Goal: Check status: Check status

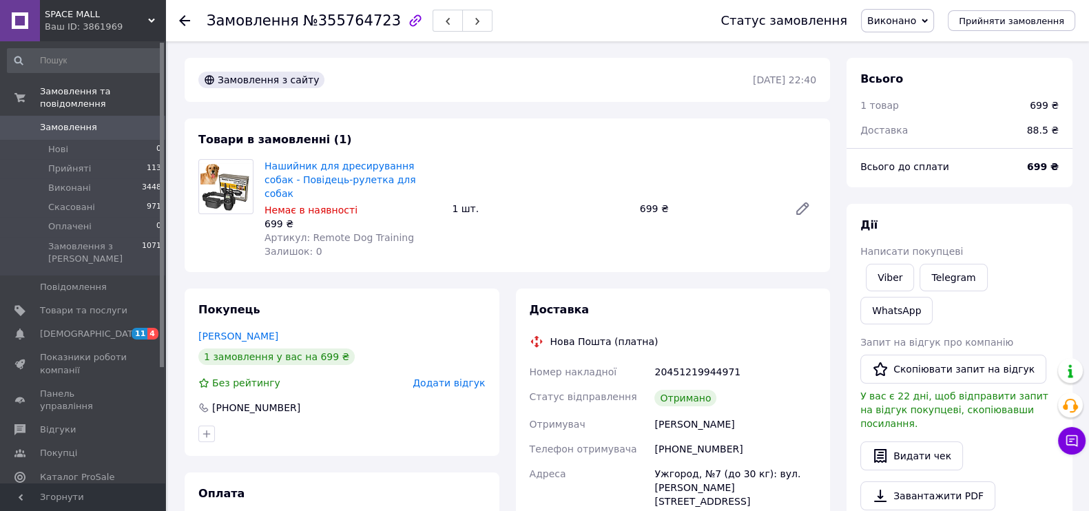
click at [154, 23] on icon at bounding box center [151, 20] width 7 height 7
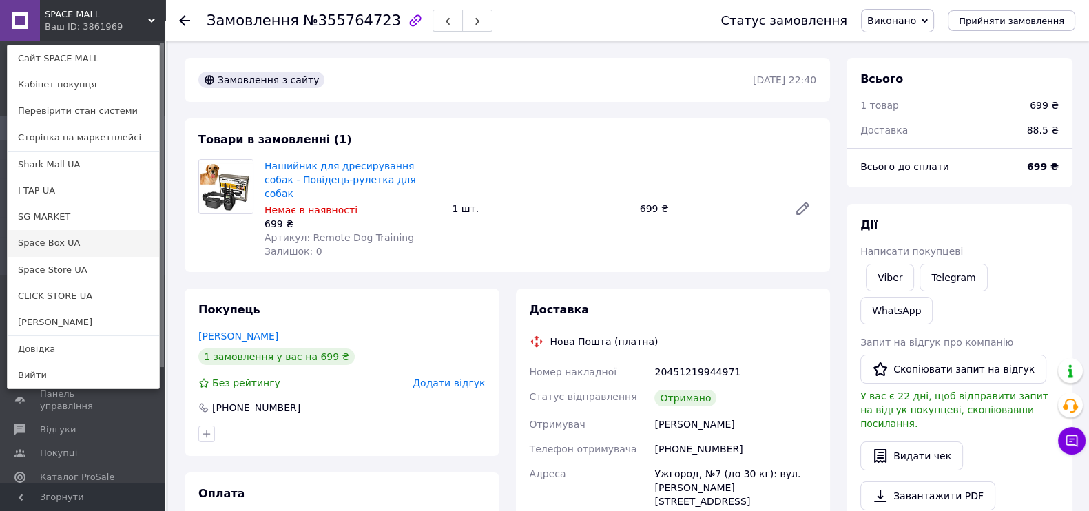
click at [92, 240] on link "Space Box UA" at bounding box center [84, 243] width 152 height 26
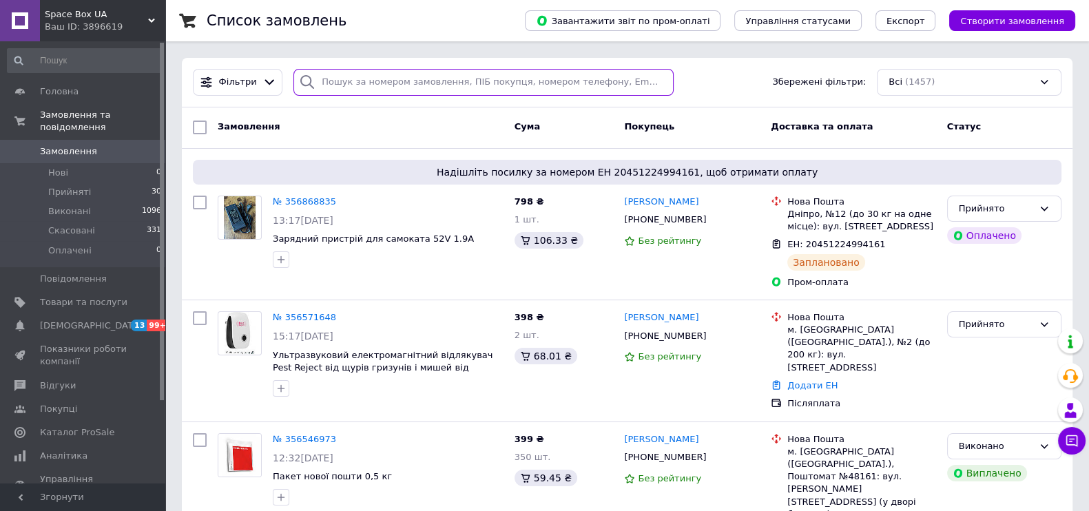
paste input "356571648"
type input "356571648"
